Goal: Information Seeking & Learning: Learn about a topic

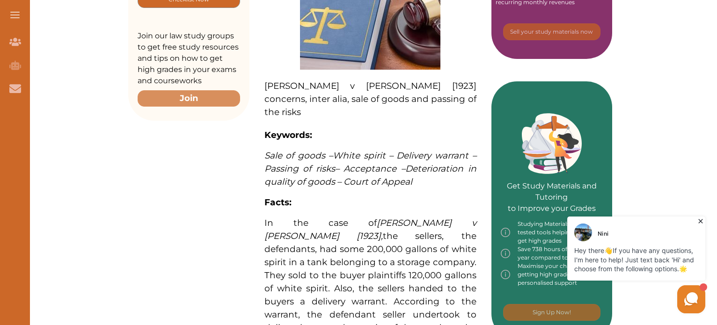
scroll to position [437, 0]
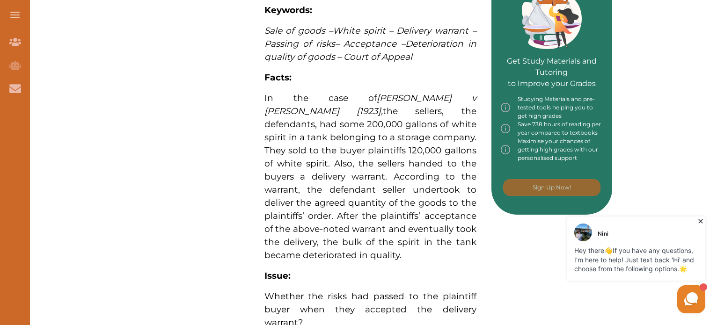
click at [704, 217] on icon at bounding box center [700, 221] width 9 height 9
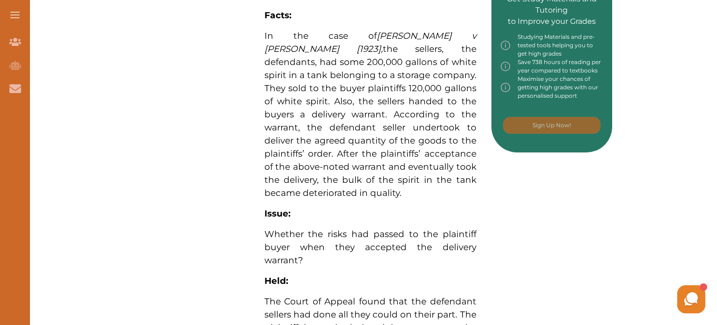
scroll to position [562, 0]
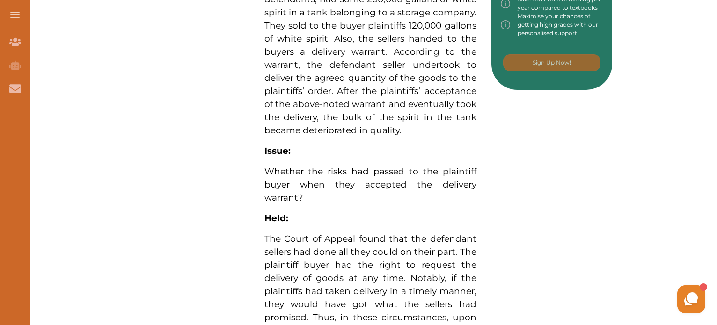
drag, startPoint x: 273, startPoint y: 191, endPoint x: 316, endPoint y: 192, distance: 43.1
click at [316, 234] on span "The Court of Appeal found that the defendant sellers had done all they could on…" at bounding box center [370, 292] width 212 height 116
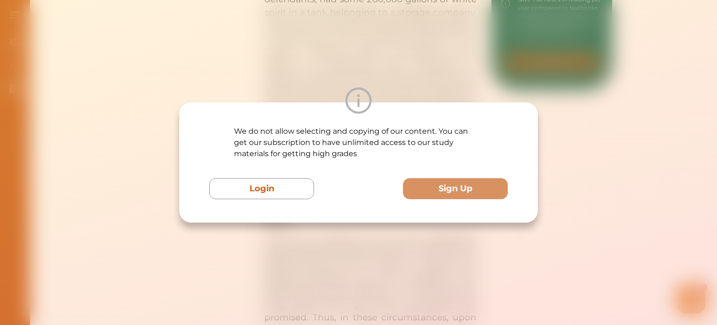
click at [607, 142] on div "We do not allow selecting and copying of our content. You can get our subscript…" at bounding box center [358, 162] width 717 height 325
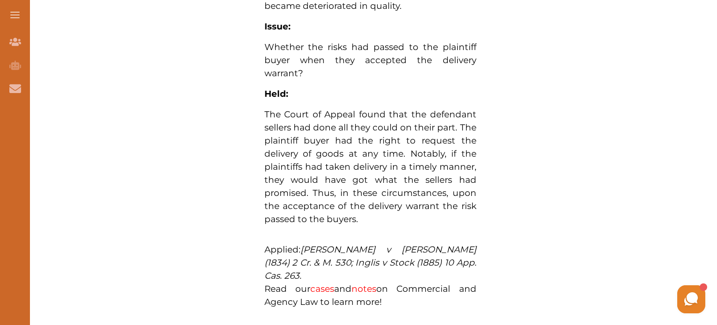
scroll to position [624, 0]
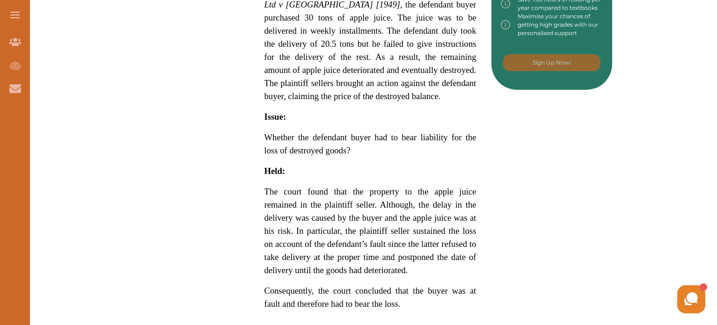
scroll to position [686, 0]
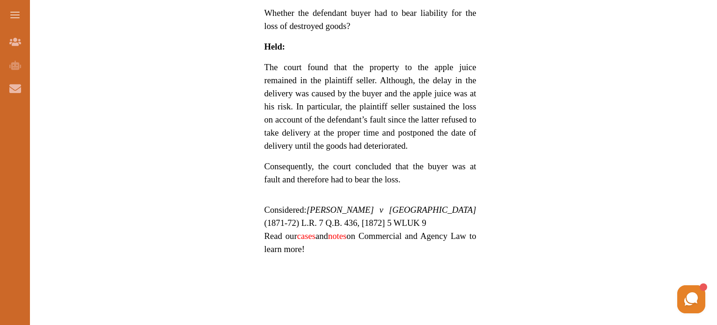
drag, startPoint x: 417, startPoint y: 144, endPoint x: 270, endPoint y: 44, distance: 176.9
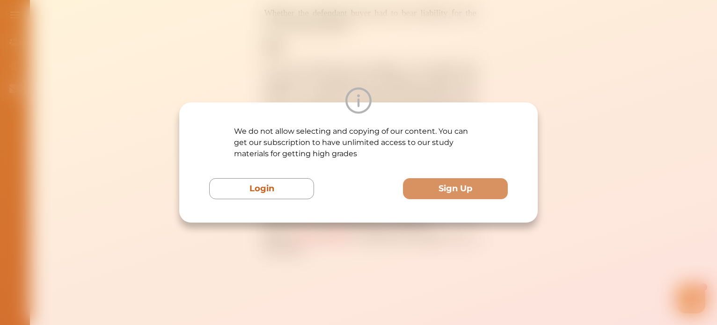
click at [559, 78] on div "We do not allow selecting and copying of our content. You can get our subscript…" at bounding box center [358, 162] width 717 height 325
